Goal: Information Seeking & Learning: Learn about a topic

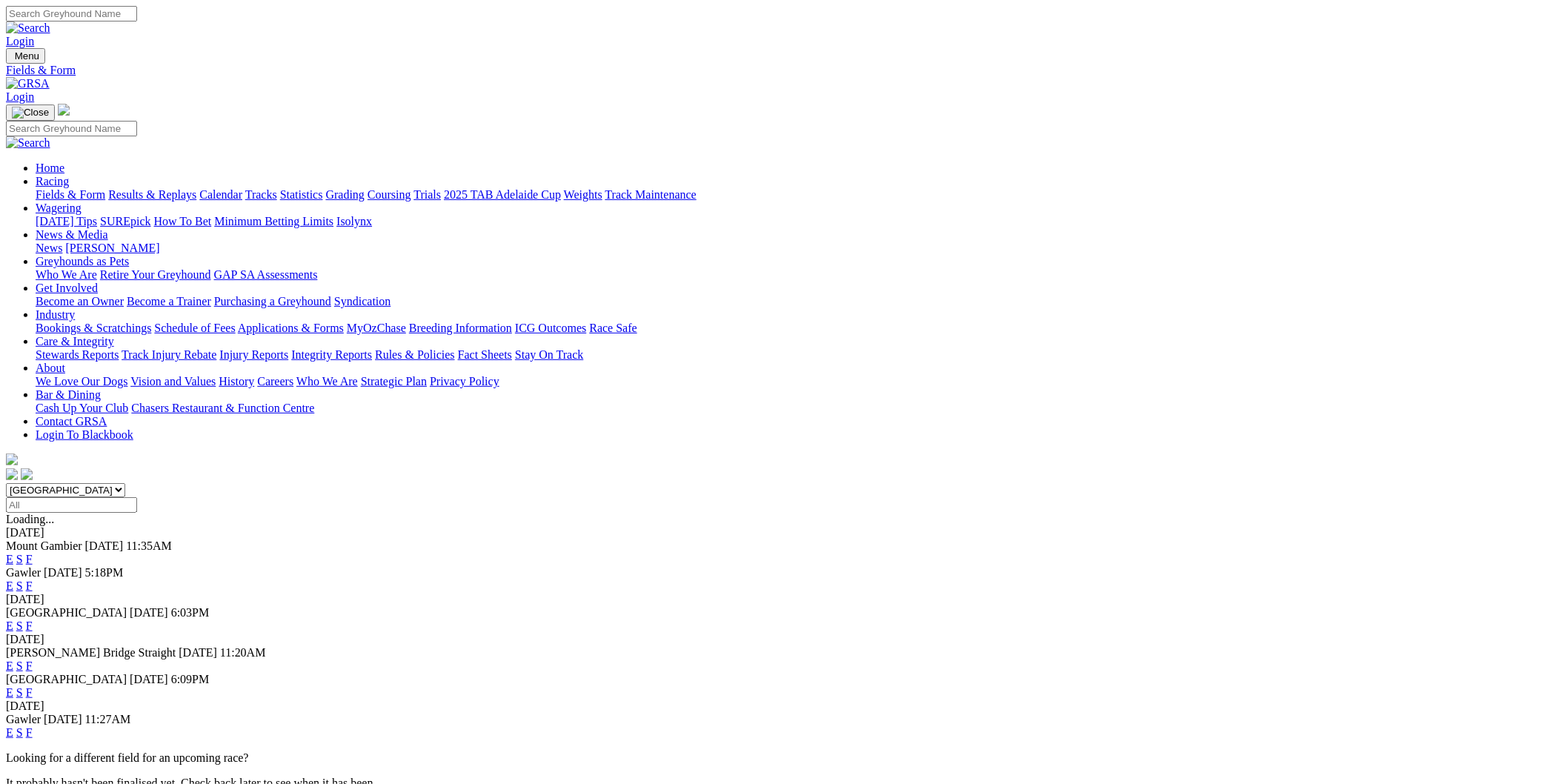
click at [125, 483] on select "[GEOGRAPHIC_DATA] [GEOGRAPHIC_DATA] [GEOGRAPHIC_DATA] [GEOGRAPHIC_DATA] [GEOGRA…" at bounding box center [65, 490] width 119 height 14
select select "[GEOGRAPHIC_DATA]"
click at [125, 483] on select "[GEOGRAPHIC_DATA] [GEOGRAPHIC_DATA] [GEOGRAPHIC_DATA] [GEOGRAPHIC_DATA] [GEOGRA…" at bounding box center [65, 490] width 119 height 14
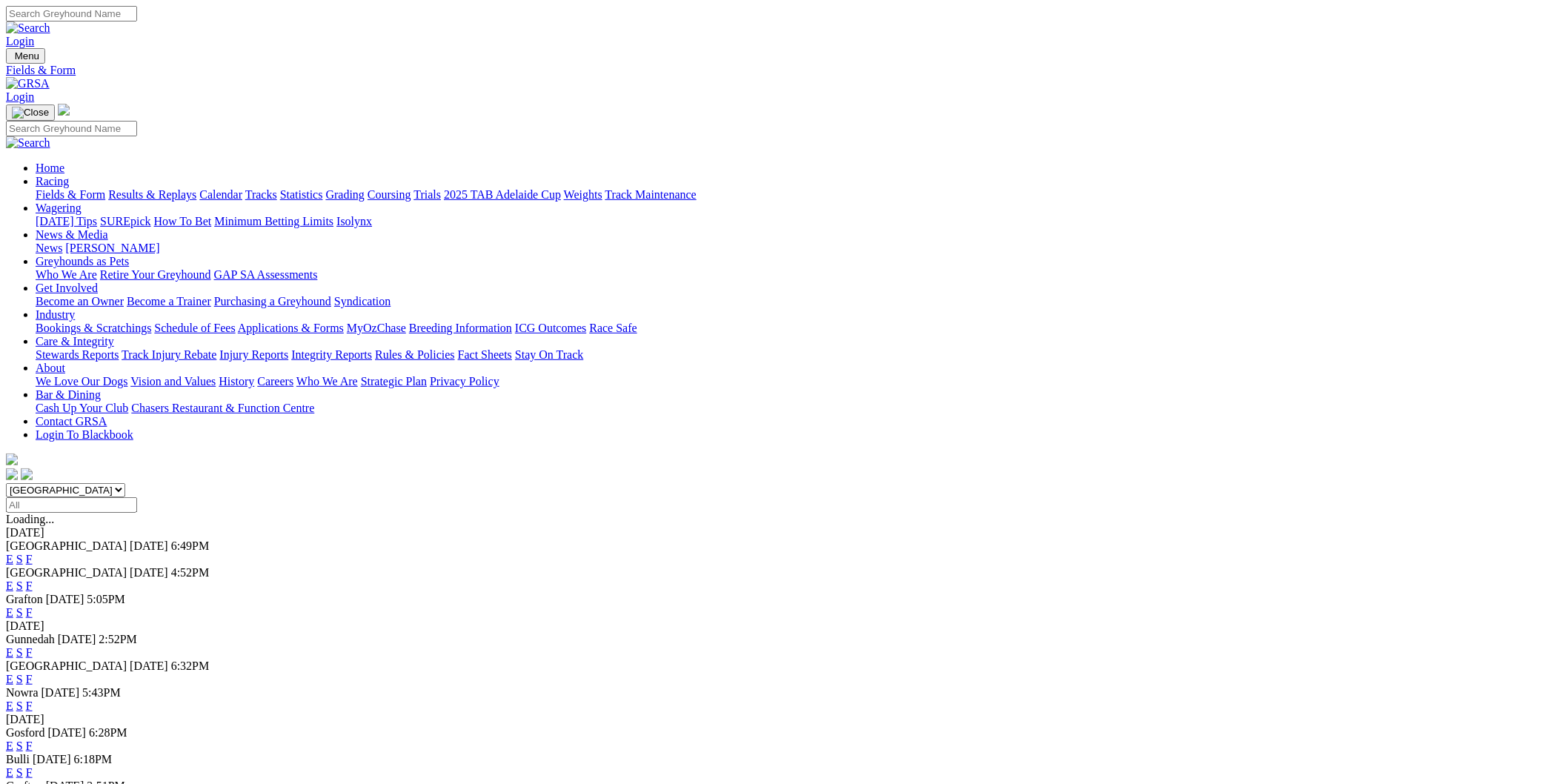
click at [13, 579] on link "E" at bounding box center [10, 586] width 8 height 12
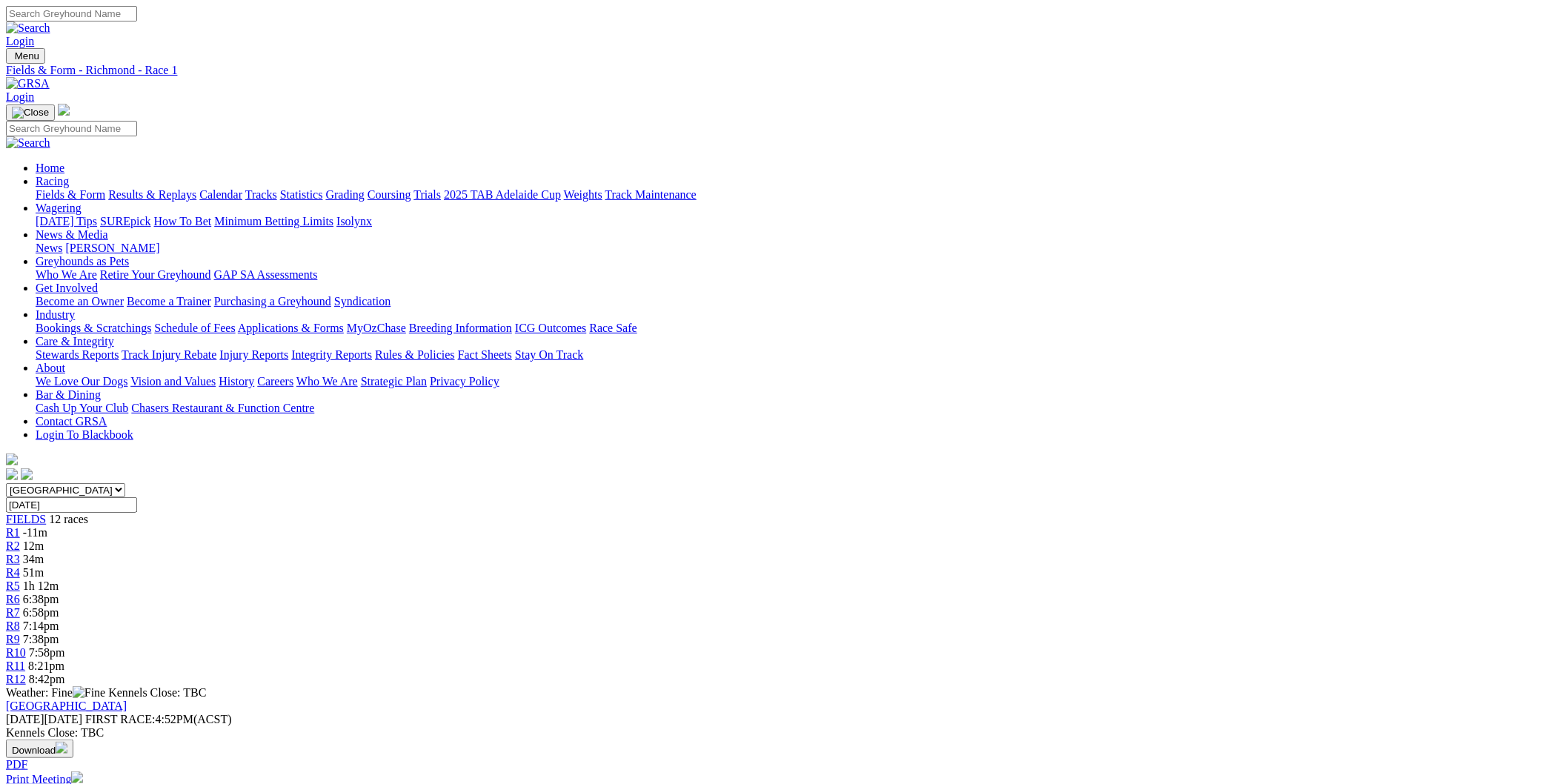
click at [630, 566] on div "R4 51m" at bounding box center [784, 572] width 1556 height 13
click at [20, 579] on span "R5" at bounding box center [13, 586] width 14 height 12
click at [125, 483] on select "[GEOGRAPHIC_DATA] [GEOGRAPHIC_DATA] [GEOGRAPHIC_DATA] [GEOGRAPHIC_DATA] [GEOGRA…" at bounding box center [65, 490] width 119 height 14
select select "QLD"
click at [125, 483] on select "South Australia New South Wales Northern Territory Queensland Tasmania Victoria…" at bounding box center [65, 490] width 119 height 14
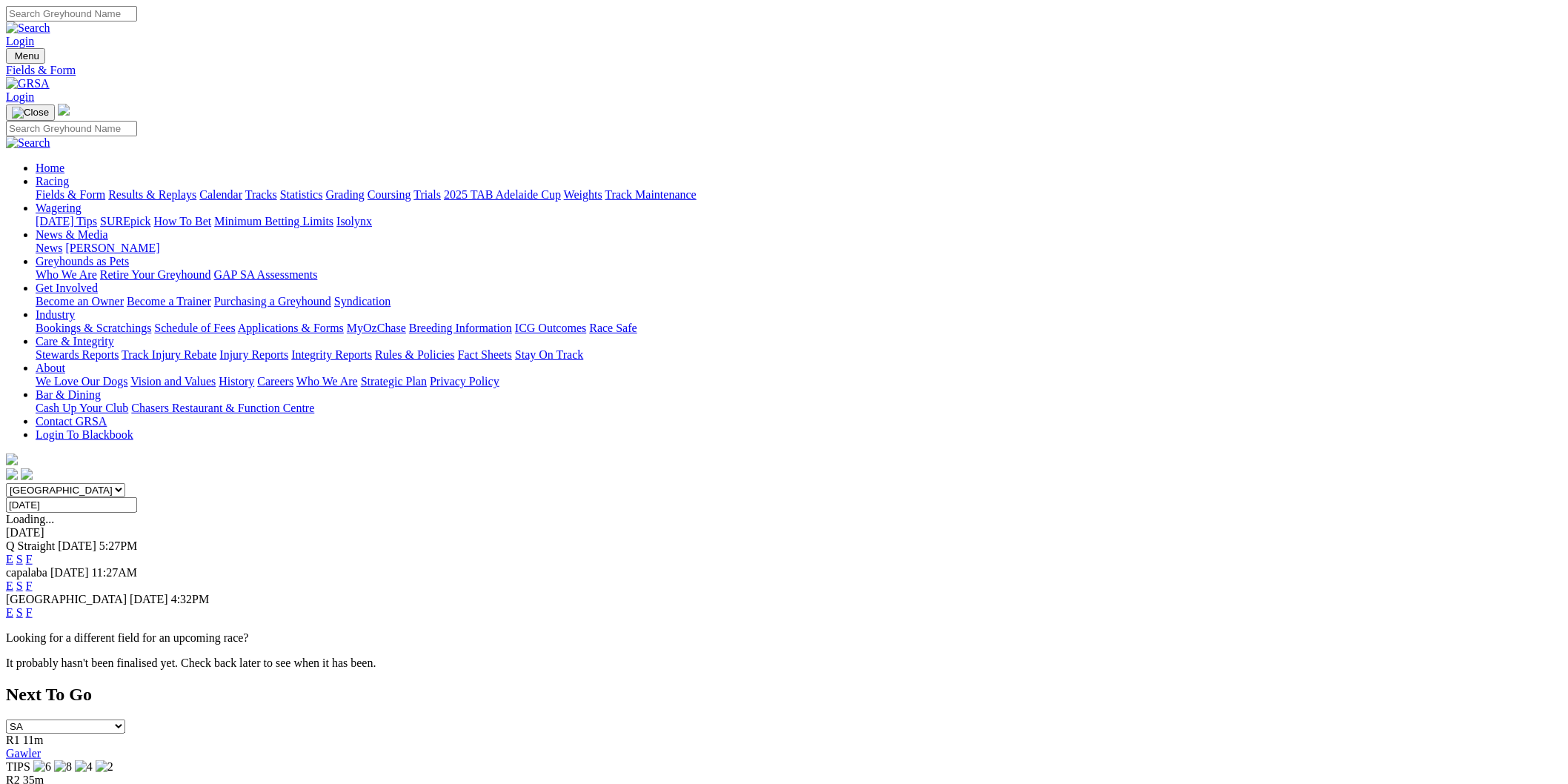
click at [13, 606] on link "E" at bounding box center [10, 612] width 8 height 12
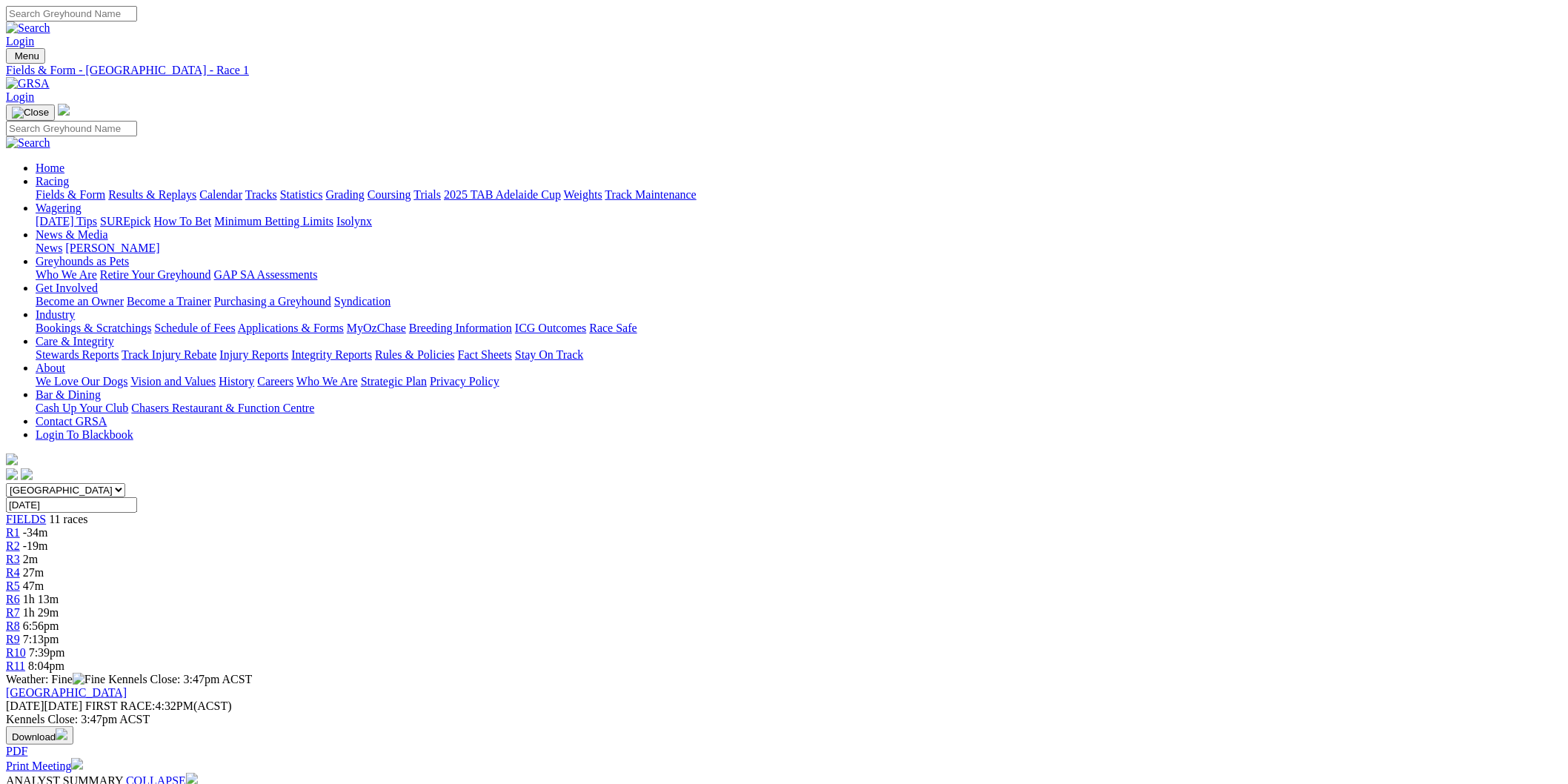
click at [20, 553] on span "R3" at bounding box center [13, 559] width 14 height 12
click at [20, 566] on link "R4" at bounding box center [13, 572] width 14 height 12
